Goal: Transaction & Acquisition: Purchase product/service

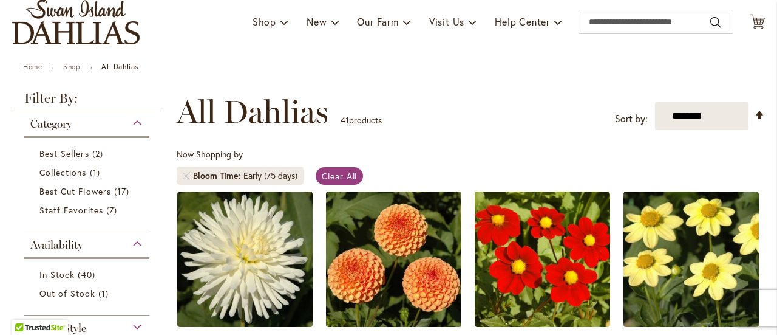
scroll to position [101, 0]
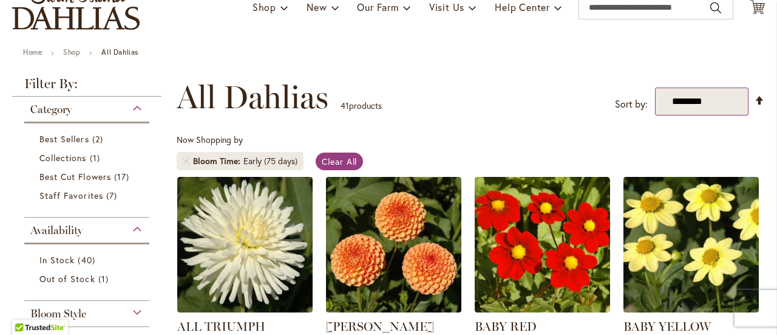
click at [703, 108] on select "**********" at bounding box center [702, 101] width 94 height 28
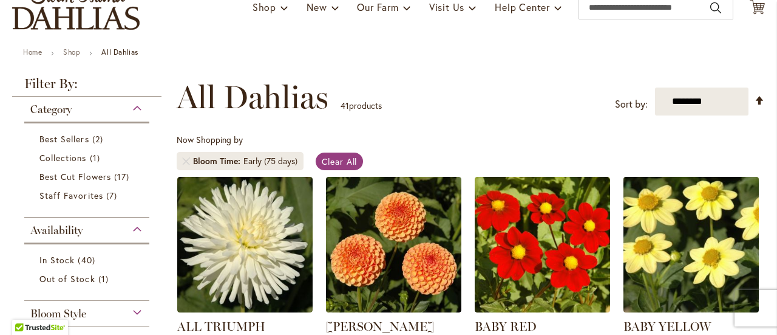
select select "*****"
click at [655, 87] on select "**********" at bounding box center [702, 101] width 94 height 28
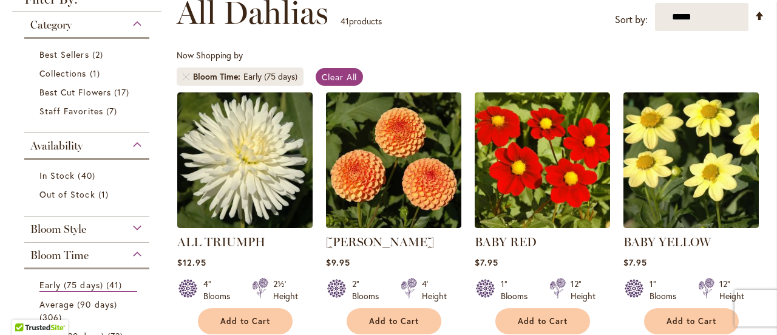
scroll to position [202, 0]
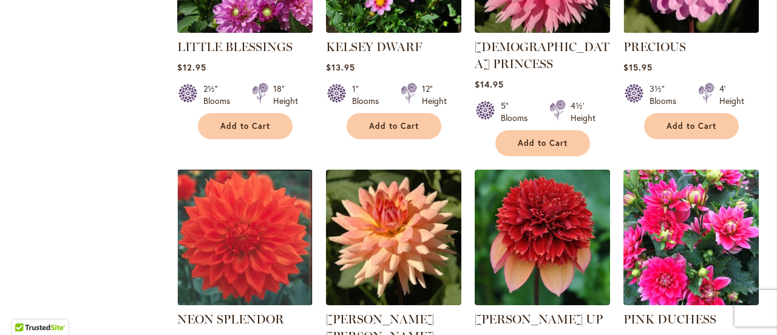
scroll to position [2213, 0]
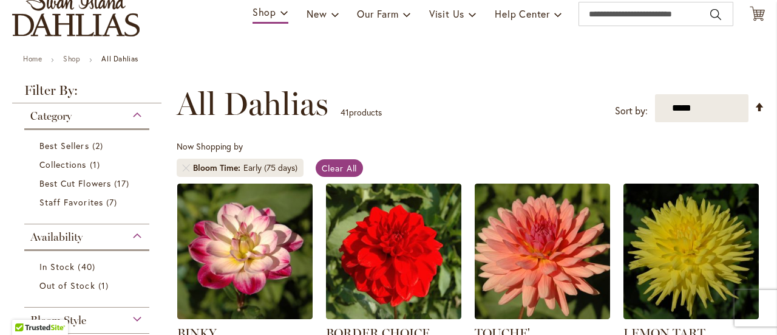
scroll to position [202, 0]
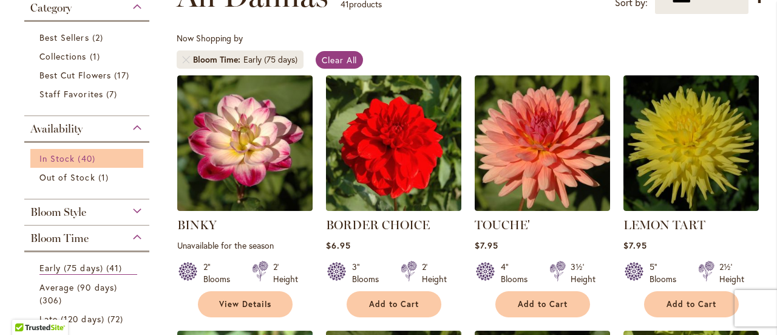
click at [62, 155] on span "In Stock" at bounding box center [56, 158] width 35 height 12
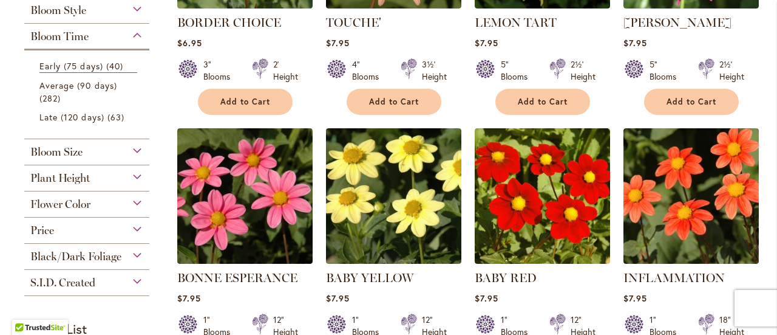
scroll to position [202, 0]
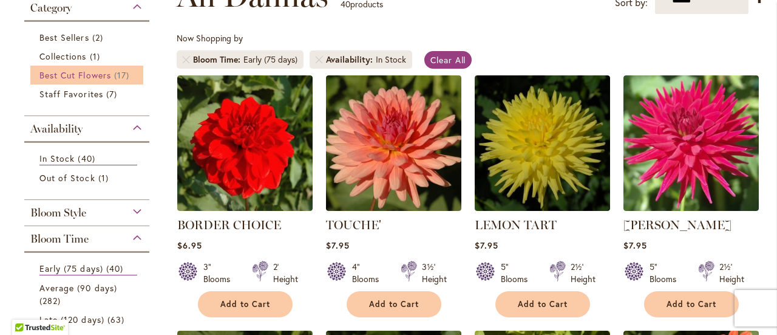
click at [104, 70] on span "Best Cut Flowers" at bounding box center [75, 75] width 72 height 12
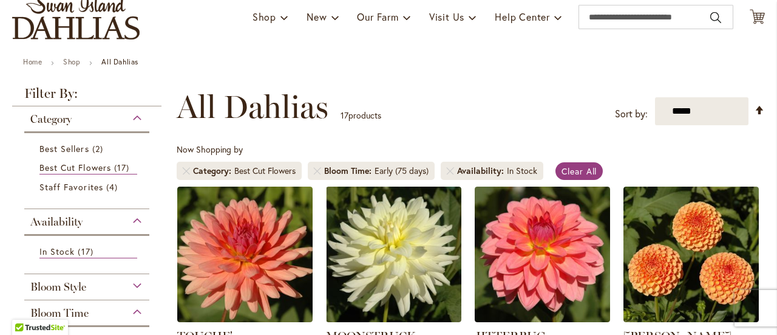
scroll to position [202, 0]
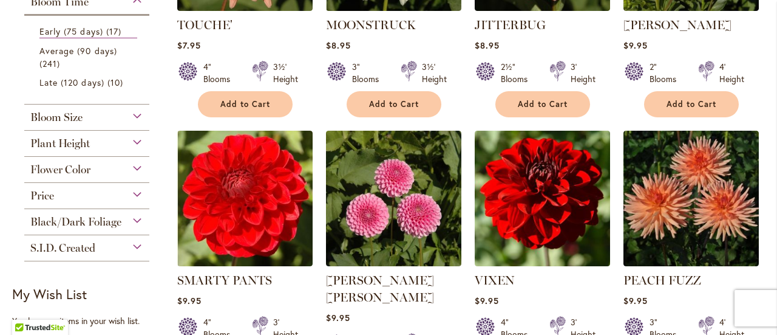
scroll to position [304, 0]
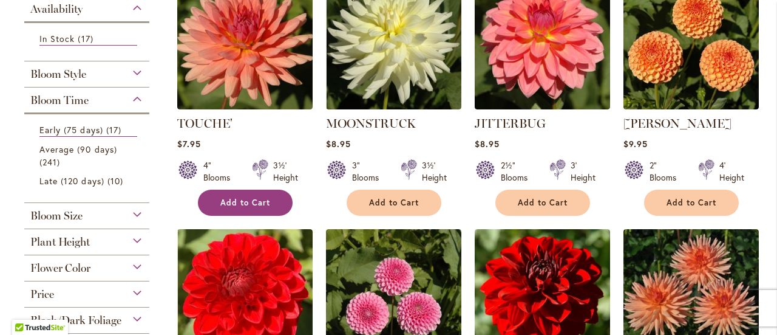
click at [231, 207] on button "Add to Cart" at bounding box center [245, 203] width 95 height 26
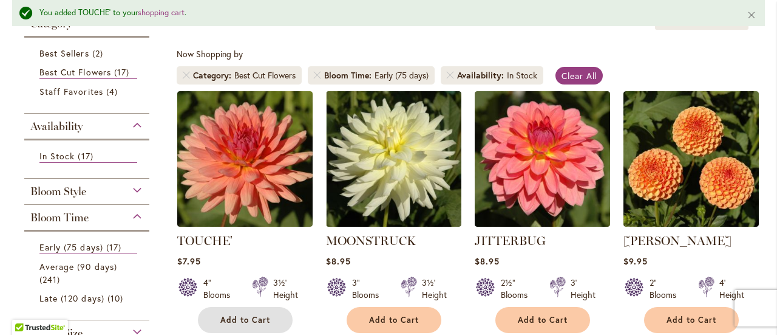
scroll to position [101, 0]
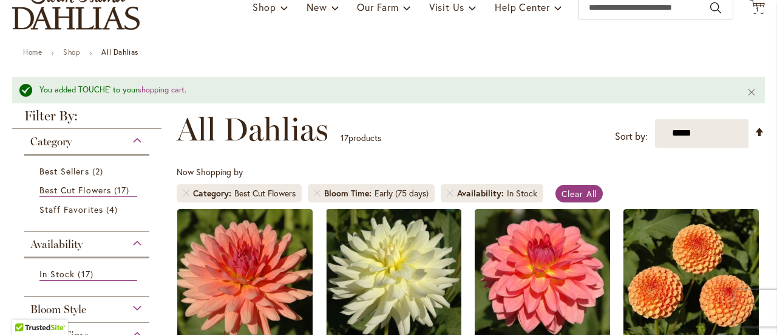
click at [322, 193] on li "Bloom Time Early (75 days)" at bounding box center [371, 193] width 127 height 18
click at [321, 193] on link "Remove Bloom Time Early (75 days)" at bounding box center [317, 193] width 7 height 7
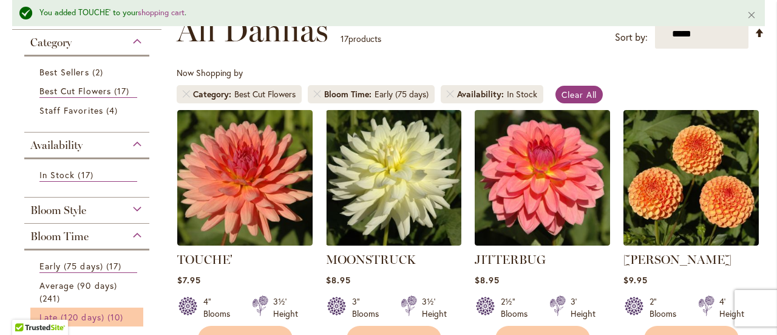
scroll to position [304, 0]
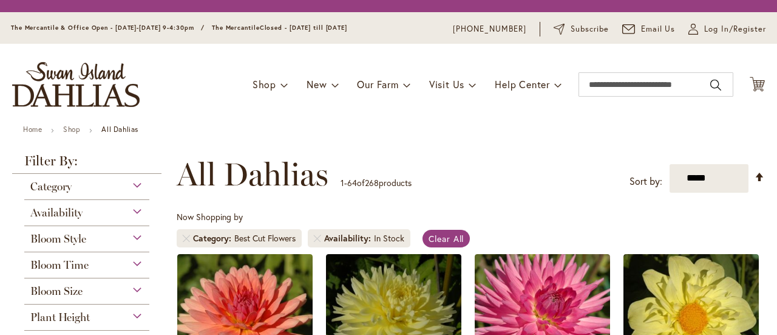
click at [84, 191] on div "Category" at bounding box center [86, 183] width 125 height 19
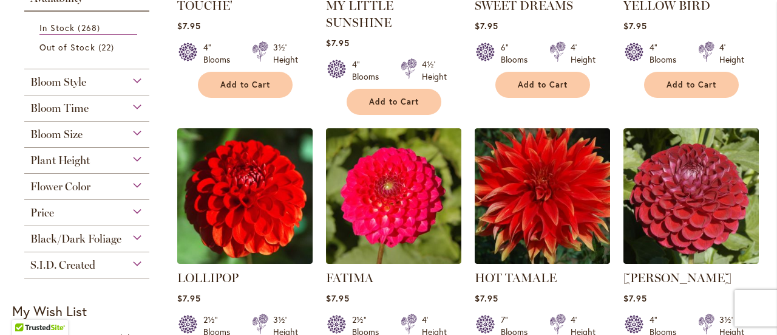
scroll to position [405, 0]
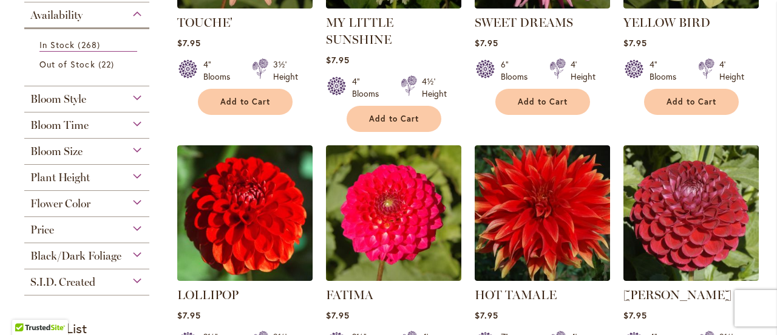
click at [136, 116] on div "Bloom Time" at bounding box center [86, 121] width 125 height 19
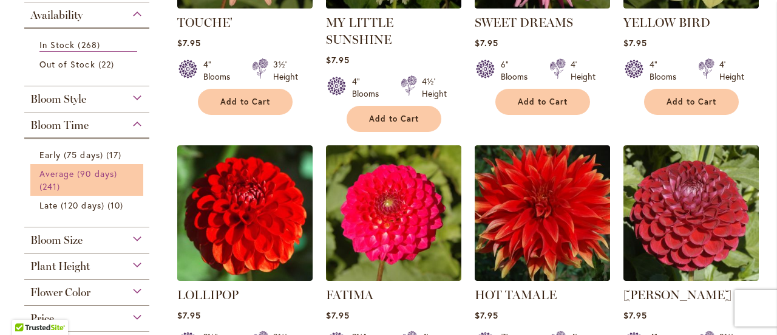
click at [78, 172] on span "Average (90 days)" at bounding box center [78, 174] width 78 height 12
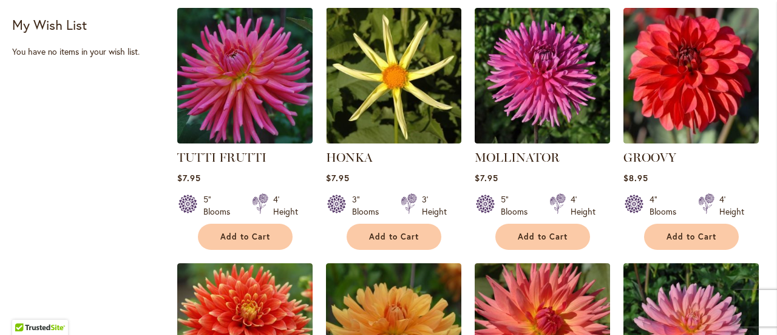
scroll to position [810, 0]
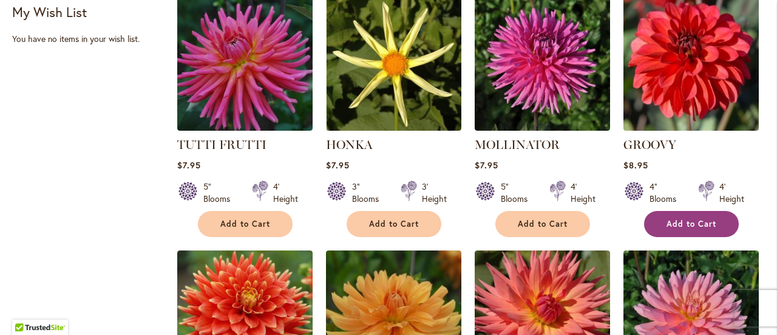
click at [671, 211] on button "Add to Cart" at bounding box center [691, 224] width 95 height 26
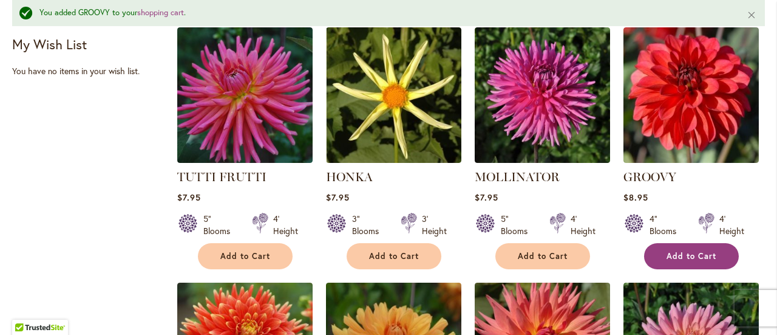
click at [691, 251] on span "Add to Cart" at bounding box center [692, 256] width 50 height 10
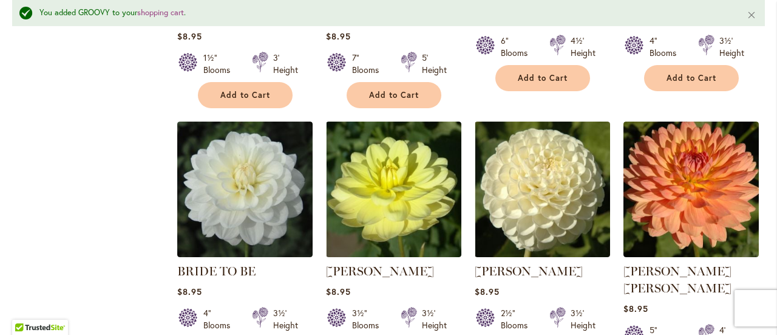
scroll to position [2935, 0]
